Goal: Information Seeking & Learning: Learn about a topic

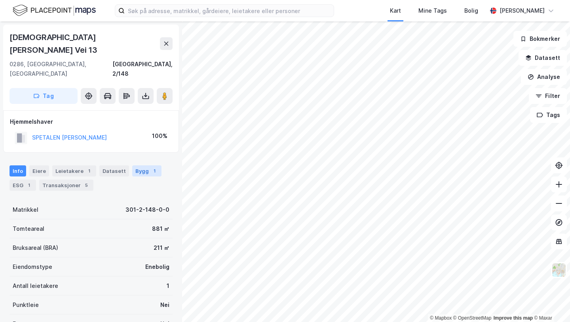
click at [132, 165] on div "Bygg 1" at bounding box center [146, 170] width 29 height 11
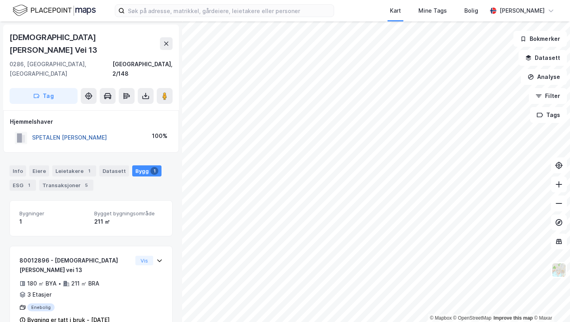
click at [0, 0] on button "SPETALEN [PERSON_NAME]" at bounding box center [0, 0] width 0 height 0
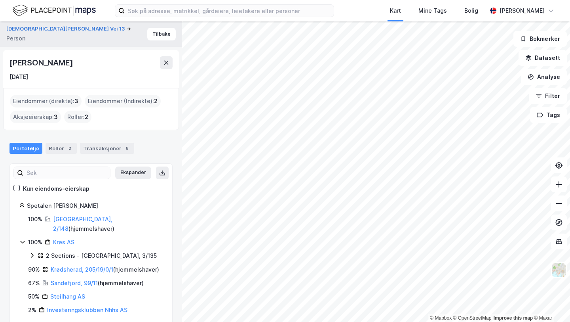
scroll to position [3, 0]
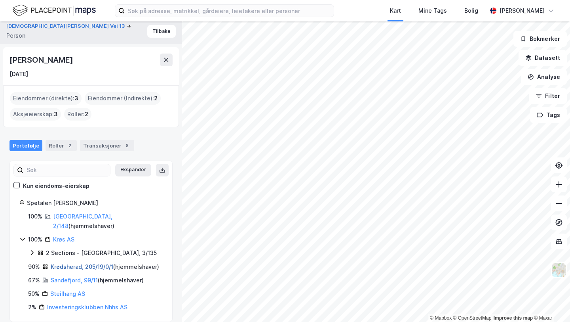
click at [92, 263] on link "Krødsherad, 205/19/0/1" at bounding box center [82, 266] width 63 height 7
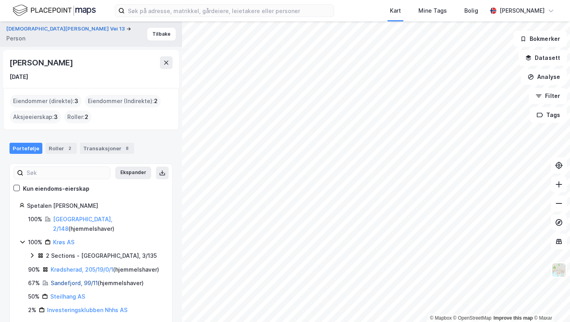
click at [71, 279] on link "Sandefjord, 99/11" at bounding box center [74, 282] width 47 height 7
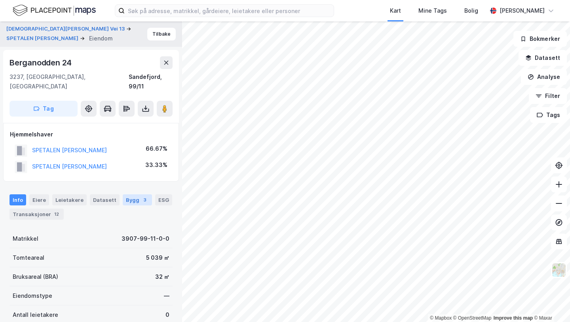
click at [127, 194] on div "Bygg 3" at bounding box center [137, 199] width 29 height 11
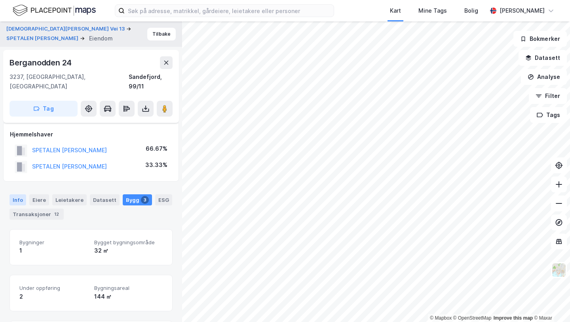
scroll to position [151, 0]
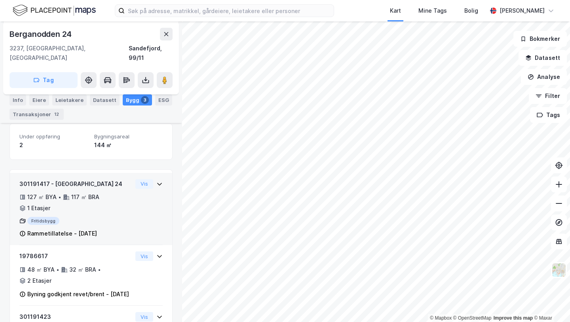
click at [114, 192] on div "127 ㎡ BYA • 117 ㎡ BRA • 1 Etasjer" at bounding box center [75, 202] width 113 height 21
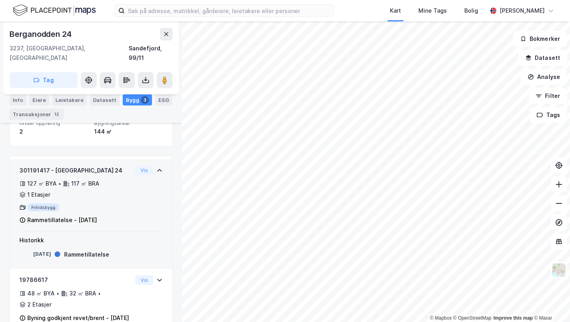
click at [114, 184] on div "127 ㎡ BYA • 117 ㎡ BRA • 1 Etasjer" at bounding box center [75, 189] width 113 height 21
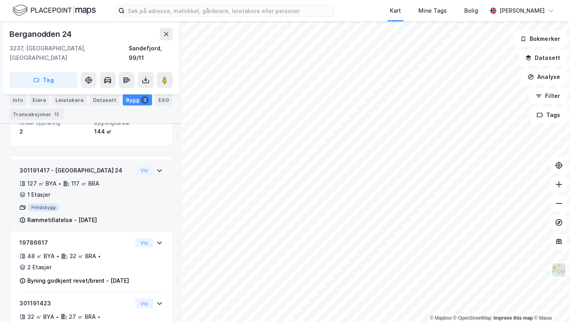
scroll to position [186, 0]
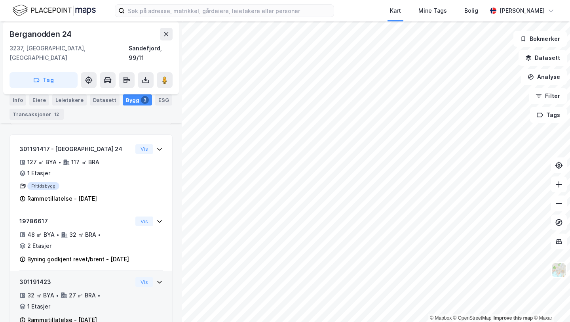
click at [96, 292] on div "301191423 32 ㎡ BYA • 27 ㎡ BRA • 1 Etasjer Rammetillatelse - [DATE]" at bounding box center [75, 301] width 113 height 48
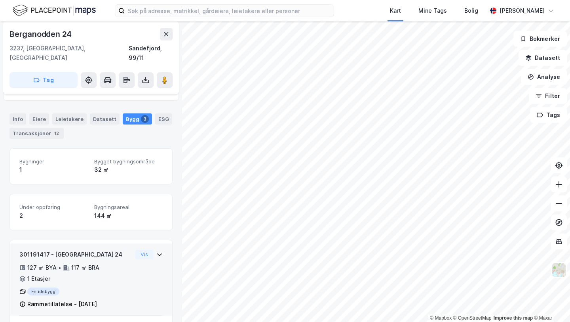
scroll to position [0, 0]
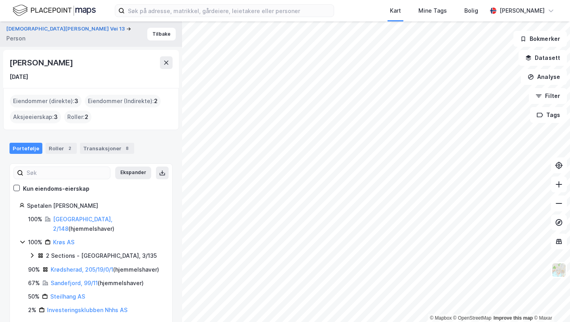
click at [63, 251] on div "2 Sections - [GEOGRAPHIC_DATA], 3/135" at bounding box center [101, 256] width 111 height 10
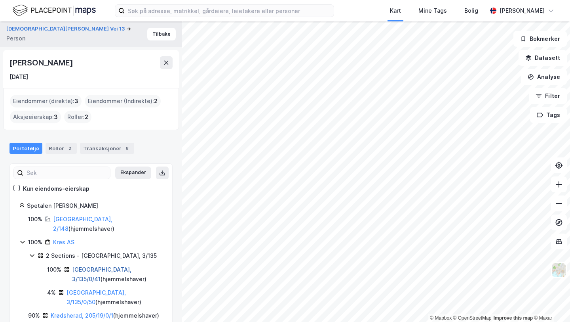
click at [80, 266] on link "[GEOGRAPHIC_DATA], 3/135/0/41" at bounding box center [101, 274] width 59 height 16
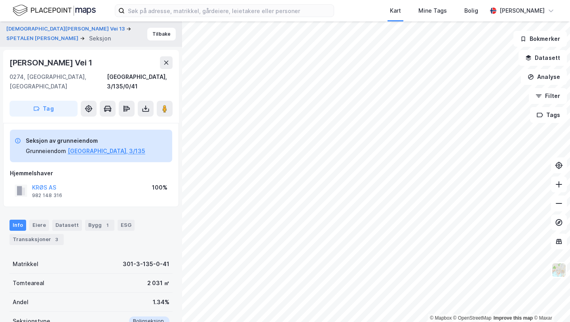
scroll to position [7, 0]
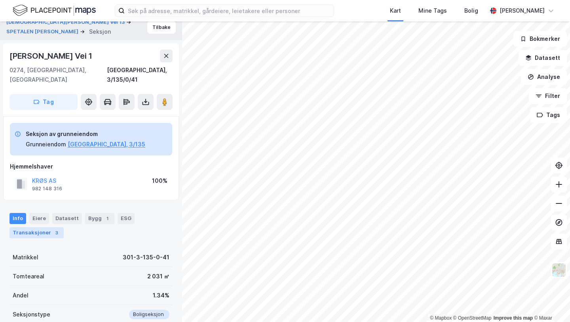
click at [48, 227] on div "Transaksjoner 3" at bounding box center [37, 232] width 54 height 11
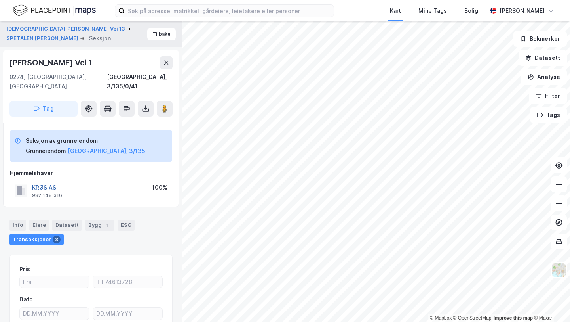
scroll to position [1, 0]
click at [0, 0] on button "KRØS AS" at bounding box center [0, 0] width 0 height 0
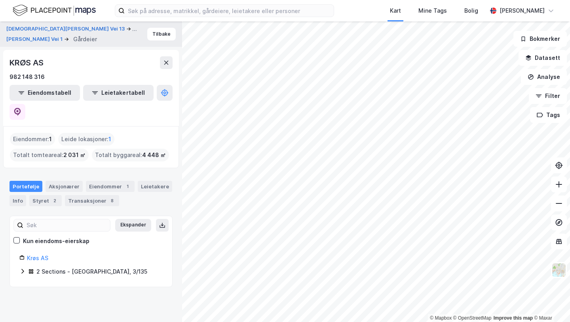
click at [39, 267] on div "2 Sections - [GEOGRAPHIC_DATA], 3/135" at bounding box center [91, 272] width 111 height 10
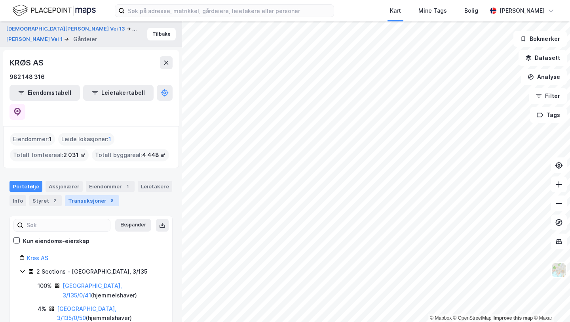
click at [96, 195] on div "Transaksjoner 8" at bounding box center [92, 200] width 54 height 11
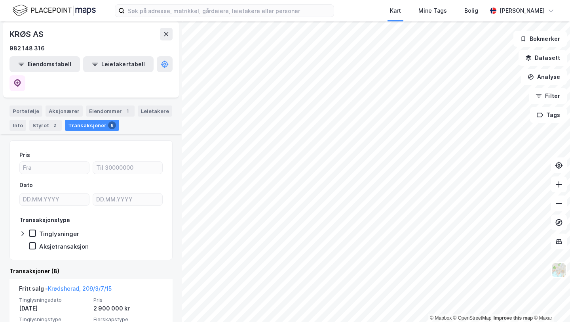
scroll to position [74, 0]
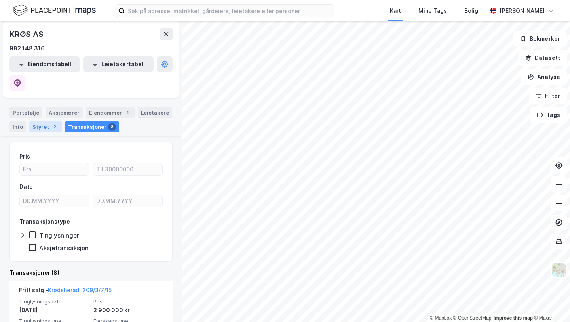
click at [51, 123] on div "2" at bounding box center [55, 127] width 8 height 8
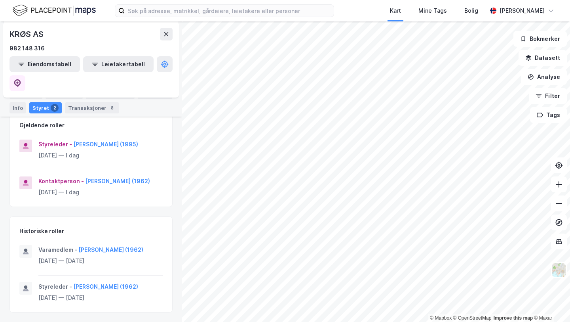
scroll to position [99, 0]
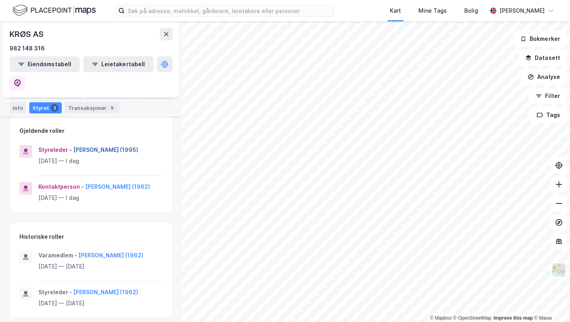
click at [0, 0] on button "[PERSON_NAME] (1995)" at bounding box center [0, 0] width 0 height 0
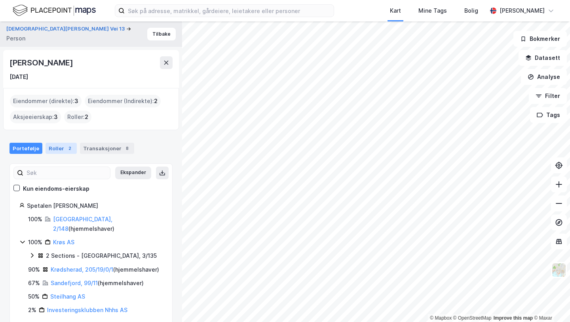
click at [59, 151] on div "Roller 2" at bounding box center [61, 148] width 31 height 11
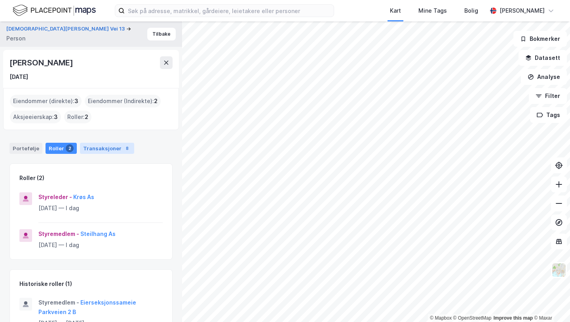
scroll to position [25, 0]
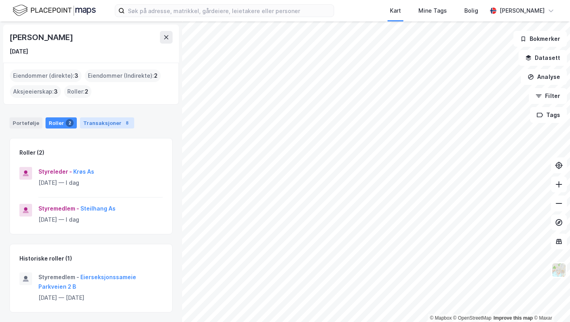
click at [105, 126] on div "Transaksjoner 8" at bounding box center [107, 122] width 54 height 11
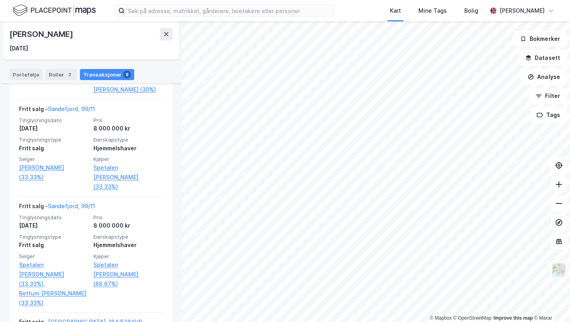
scroll to position [588, 0]
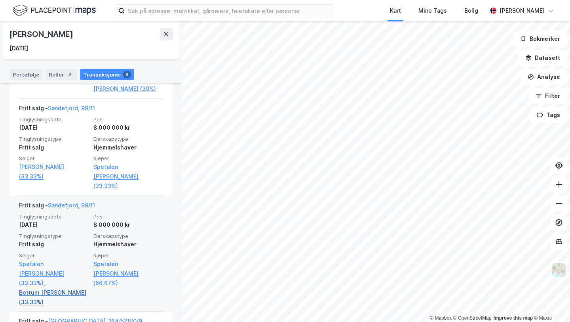
click at [28, 292] on link "Bettum [PERSON_NAME] (33.33%)" at bounding box center [54, 297] width 70 height 19
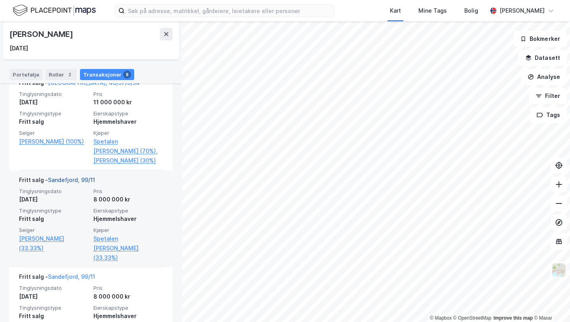
scroll to position [484, 0]
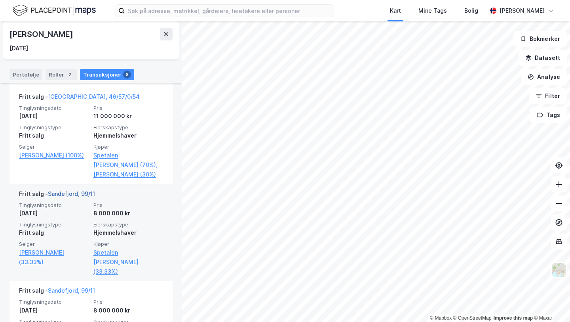
click at [63, 197] on link "Sandefjord, 99/11" at bounding box center [71, 193] width 47 height 7
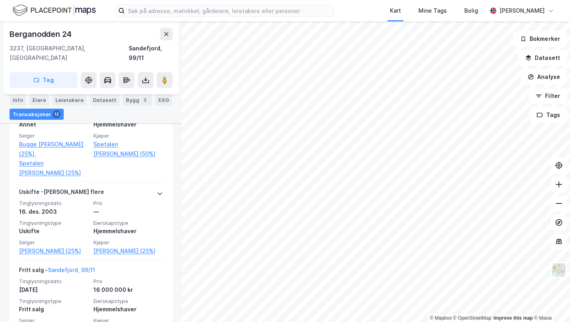
scroll to position [787, 0]
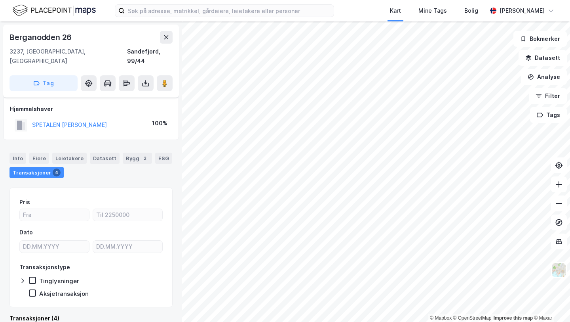
scroll to position [4, 0]
